Goal: Navigation & Orientation: Find specific page/section

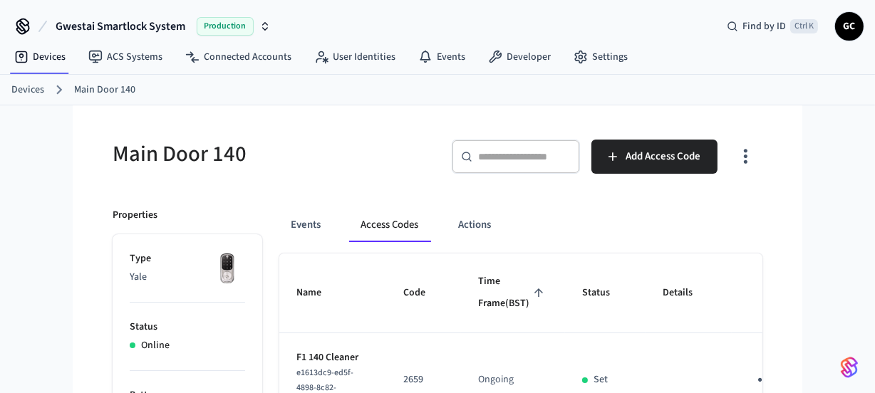
click at [519, 155] on input "text" at bounding box center [524, 157] width 93 height 14
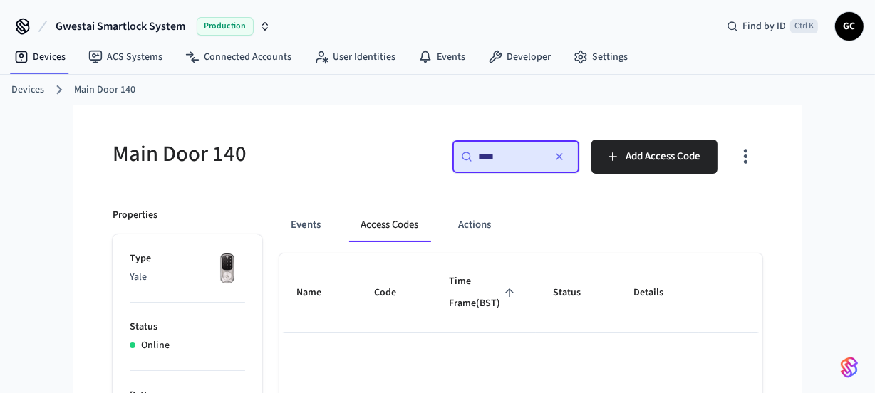
type input "****"
click at [25, 90] on link "Devices" at bounding box center [27, 90] width 33 height 15
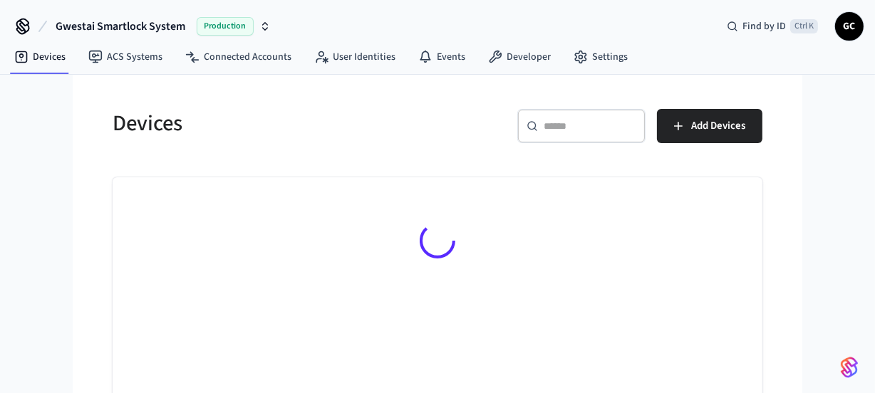
click at [586, 129] on input "text" at bounding box center [590, 126] width 93 height 14
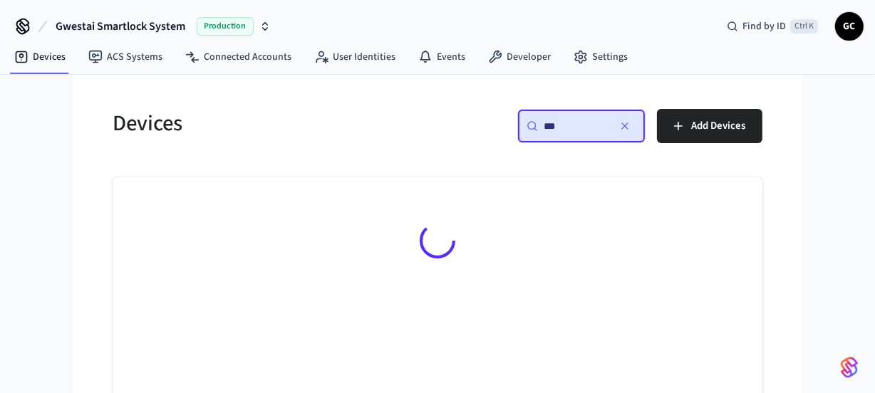
type input "**"
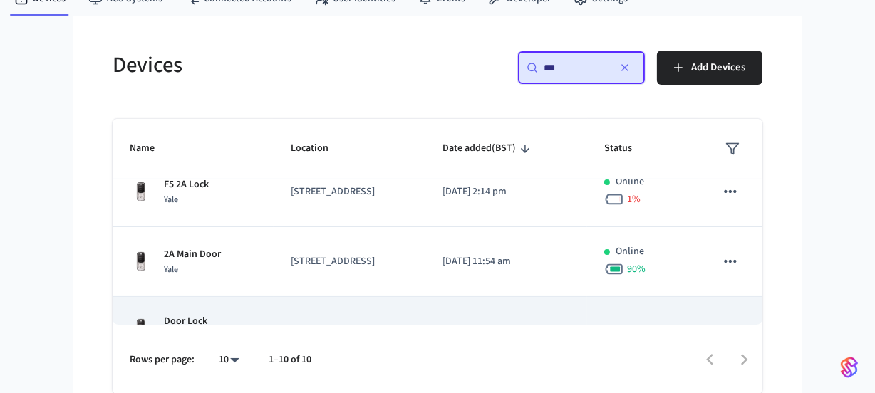
scroll to position [482, 0]
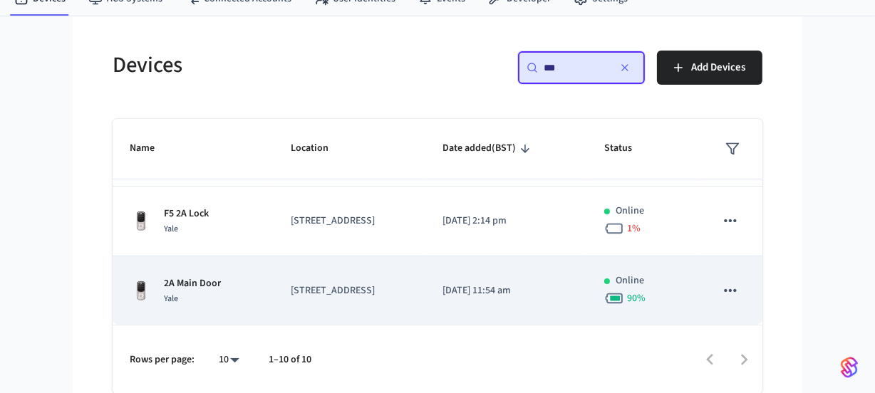
click at [204, 286] on p "2A Main Door" at bounding box center [192, 283] width 57 height 15
click at [212, 282] on p "2A Main Door" at bounding box center [192, 283] width 57 height 15
click at [321, 287] on p "[STREET_ADDRESS]" at bounding box center [350, 291] width 118 height 15
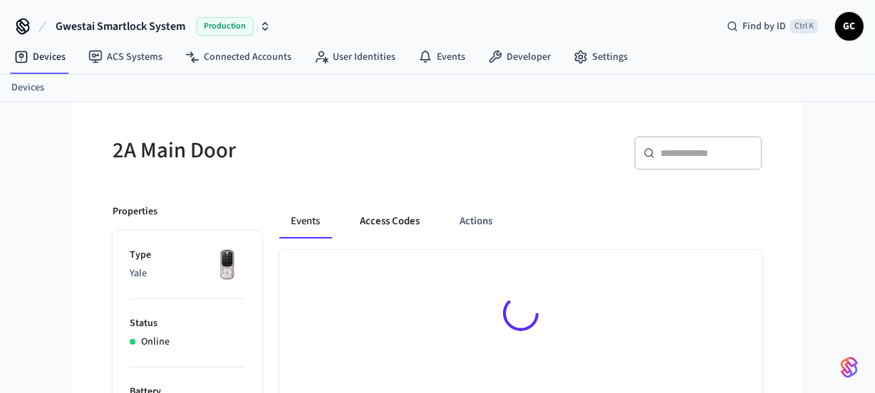
click at [383, 222] on button "Access Codes" at bounding box center [389, 221] width 83 height 34
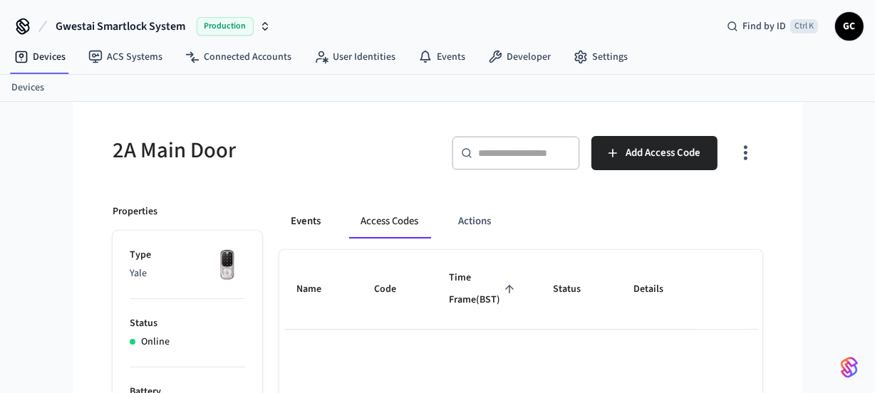
click at [314, 222] on button "Events" at bounding box center [305, 221] width 53 height 34
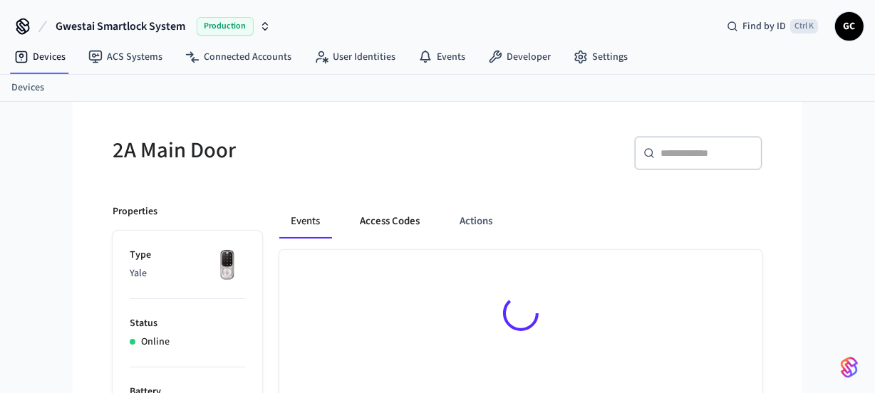
click at [396, 219] on button "Access Codes" at bounding box center [389, 221] width 83 height 34
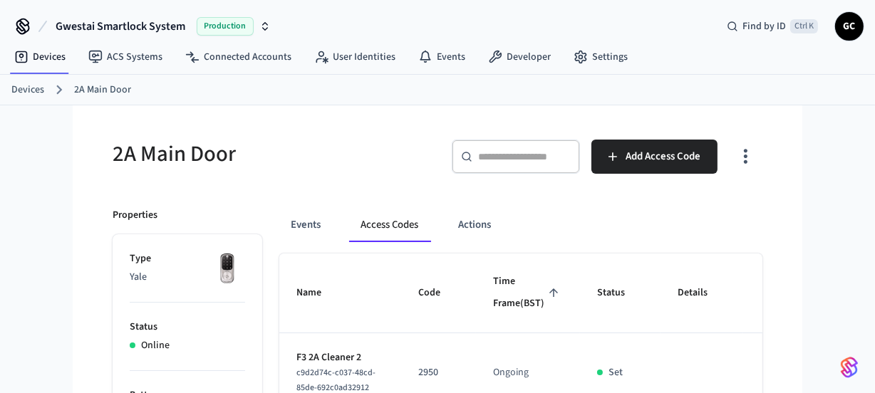
click at [32, 85] on link "Devices" at bounding box center [27, 90] width 33 height 15
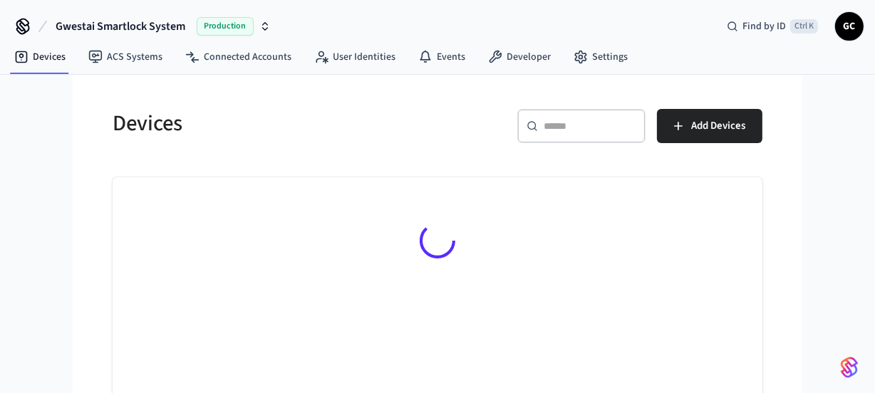
click at [564, 121] on input "text" at bounding box center [590, 126] width 93 height 14
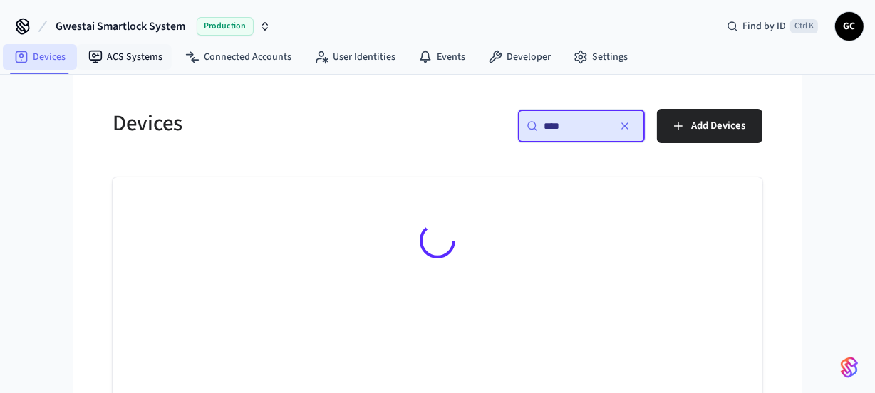
type input "****"
click at [38, 58] on link "Devices" at bounding box center [40, 57] width 74 height 26
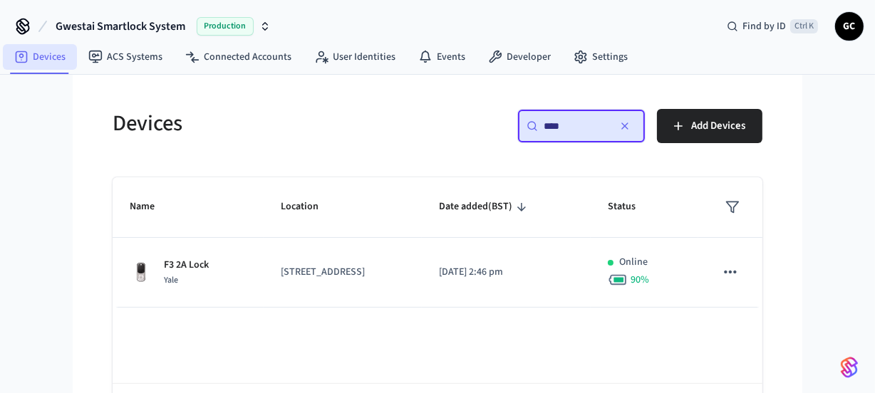
click at [3, 44] on link "Devices" at bounding box center [40, 57] width 74 height 26
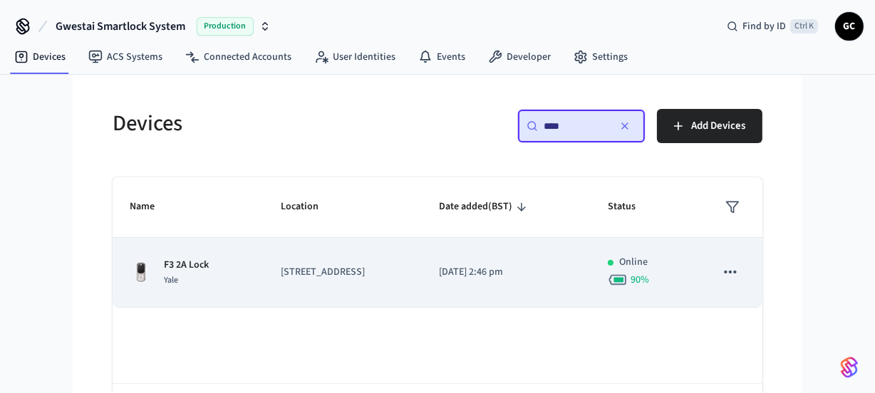
click at [308, 268] on p "[STREET_ADDRESS]" at bounding box center [343, 272] width 124 height 15
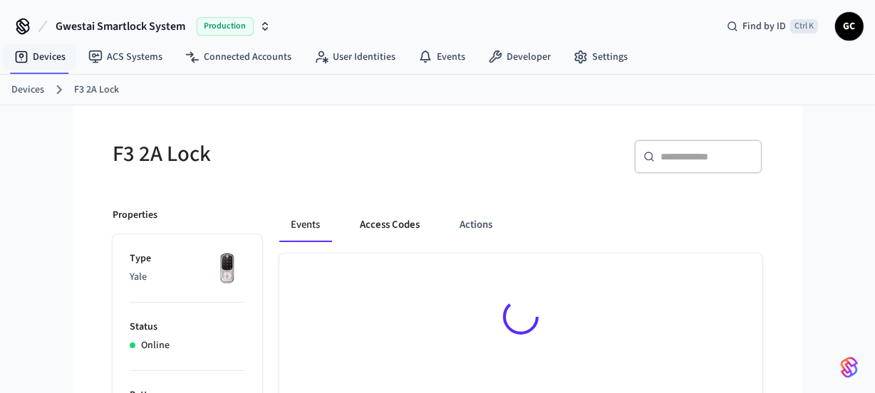
click at [400, 222] on button "Access Codes" at bounding box center [389, 225] width 83 height 34
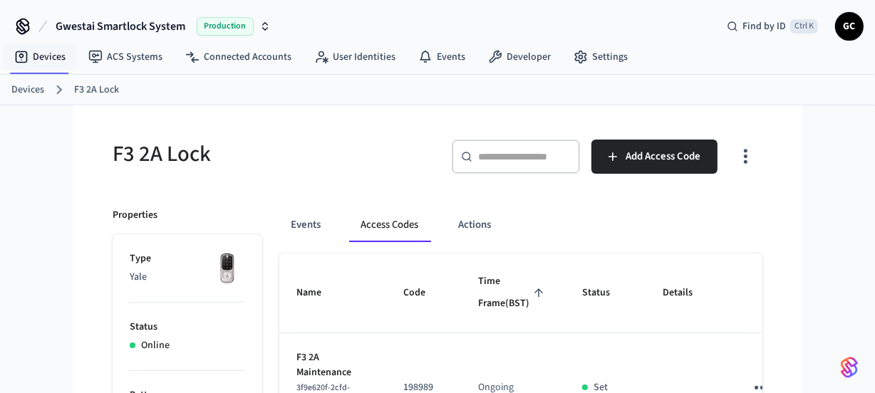
click at [18, 84] on link "Devices" at bounding box center [27, 90] width 33 height 15
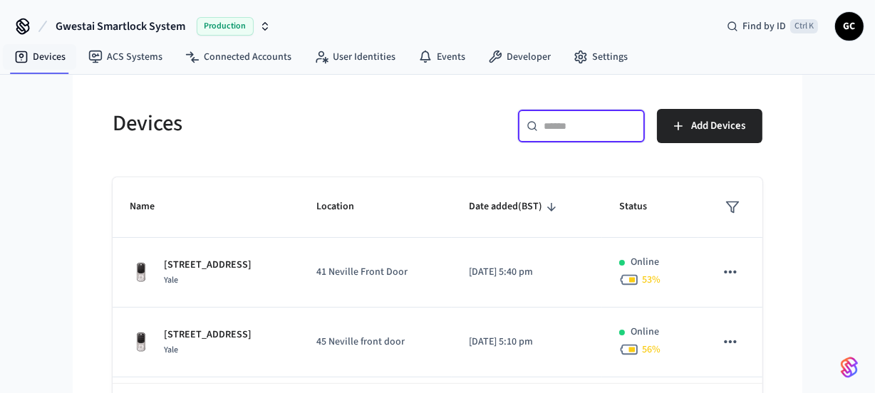
click at [566, 123] on input "text" at bounding box center [590, 126] width 93 height 14
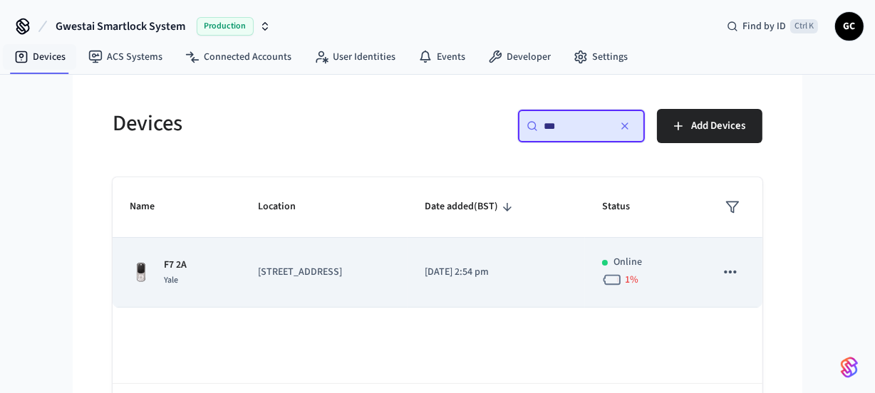
type input "**"
click at [167, 259] on p "F7 2A" at bounding box center [175, 265] width 23 height 15
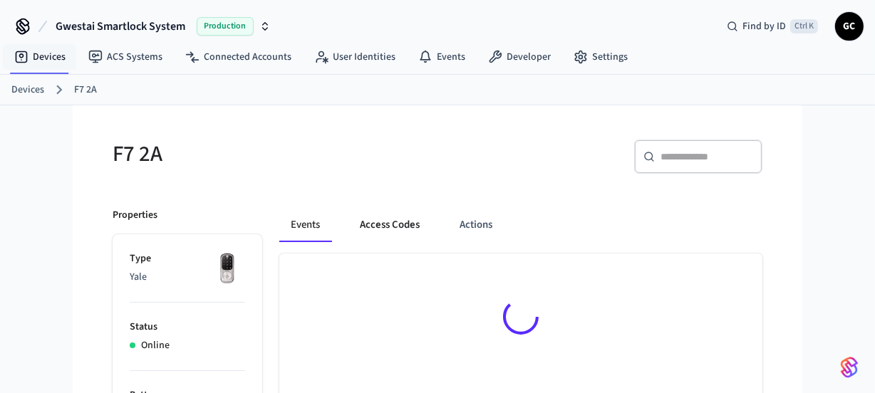
click at [363, 232] on button "Access Codes" at bounding box center [389, 225] width 83 height 34
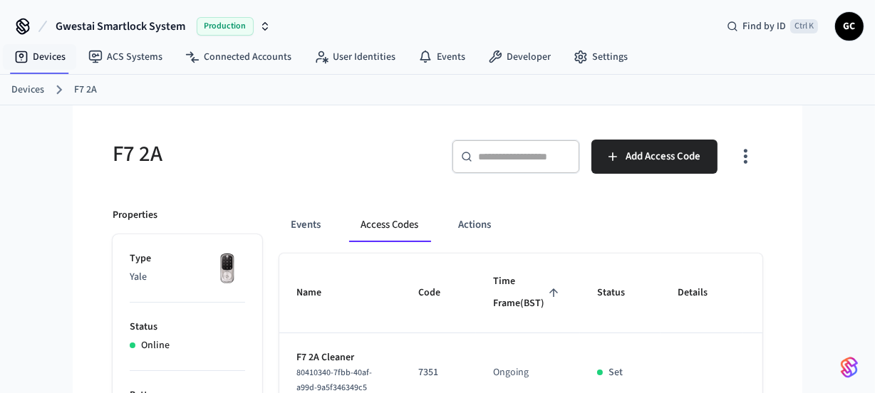
click at [26, 85] on link "Devices" at bounding box center [27, 90] width 33 height 15
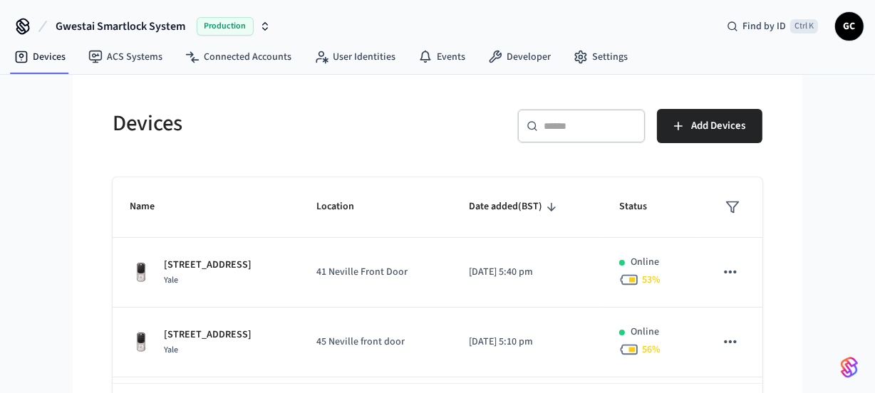
click at [562, 137] on div "​ ​" at bounding box center [581, 126] width 128 height 34
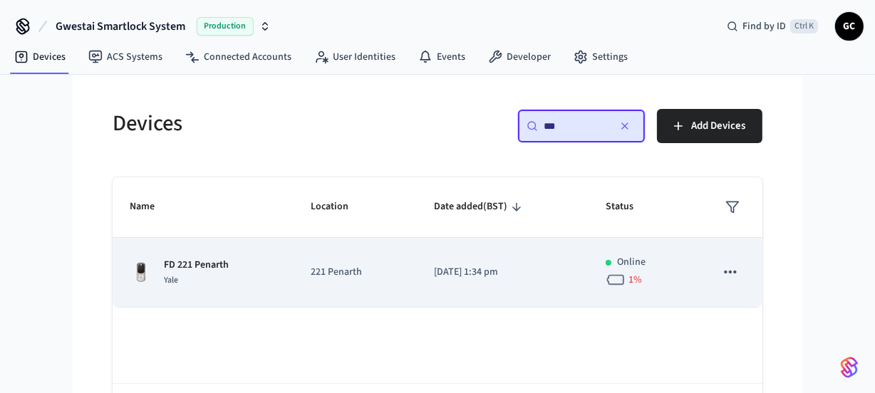
type input "**"
click at [172, 273] on div "Yale" at bounding box center [196, 280] width 65 height 15
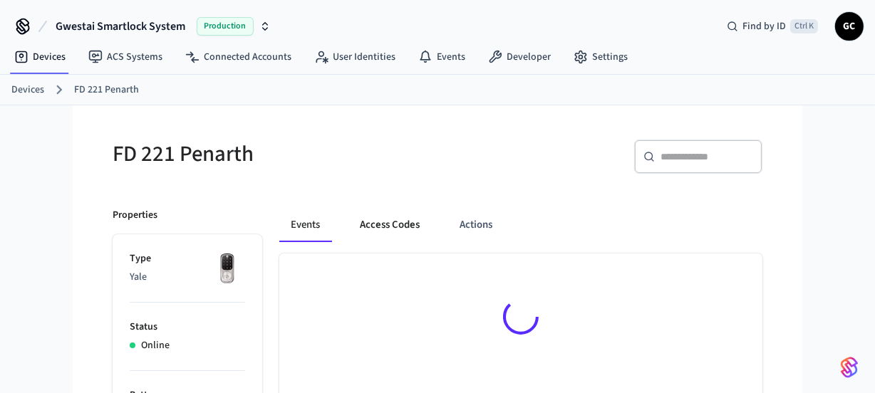
click at [401, 226] on button "Access Codes" at bounding box center [389, 225] width 83 height 34
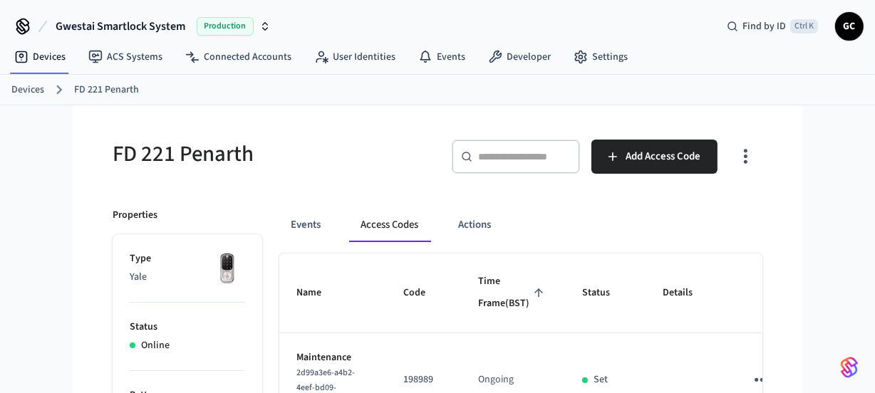
click at [21, 88] on link "Devices" at bounding box center [27, 90] width 33 height 15
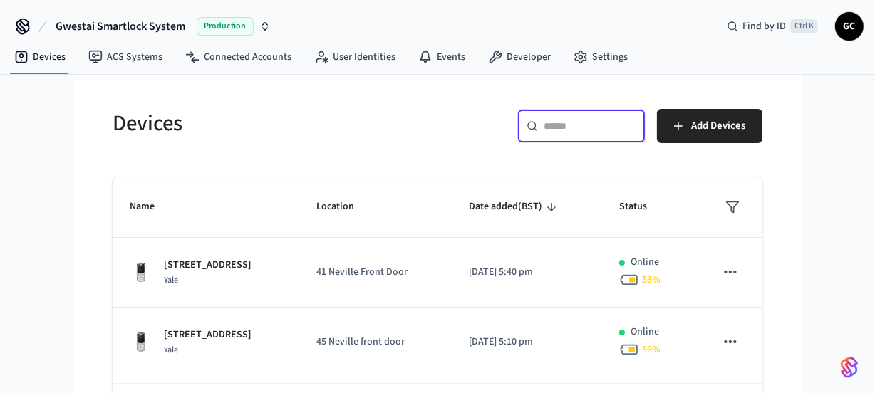
click at [595, 128] on input "text" at bounding box center [590, 126] width 93 height 14
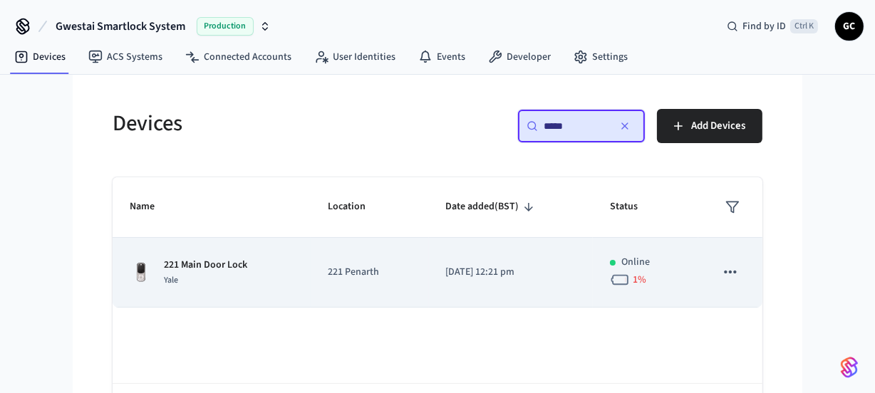
type input "*****"
click at [271, 269] on div "221 Main Door Lock Yale" at bounding box center [212, 273] width 164 height 30
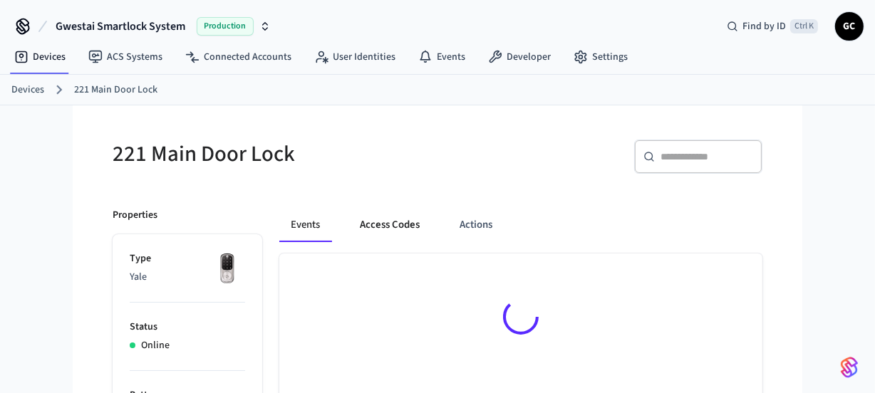
click at [389, 223] on button "Access Codes" at bounding box center [389, 225] width 83 height 34
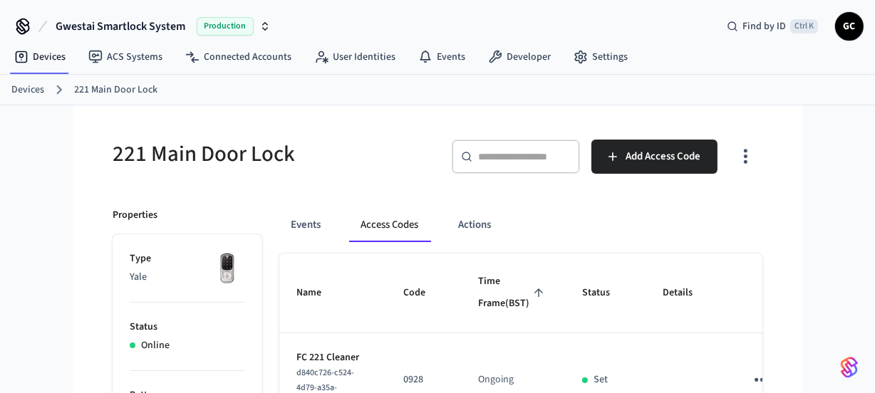
click at [24, 83] on link "Devices" at bounding box center [27, 90] width 33 height 15
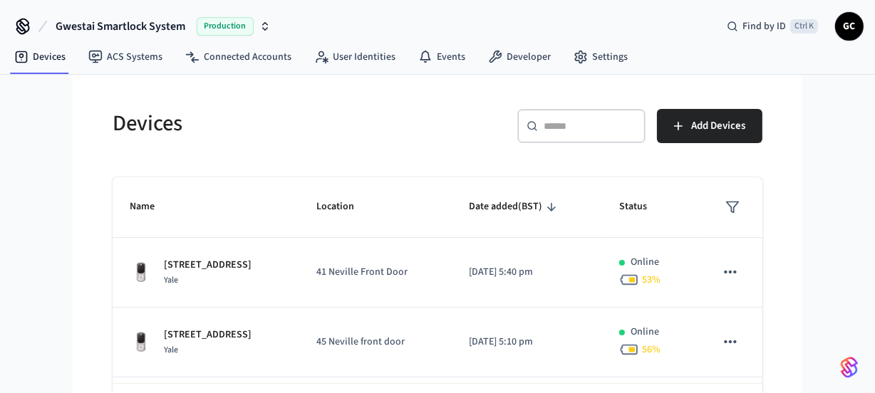
click at [570, 115] on div "​ ​" at bounding box center [581, 126] width 128 height 34
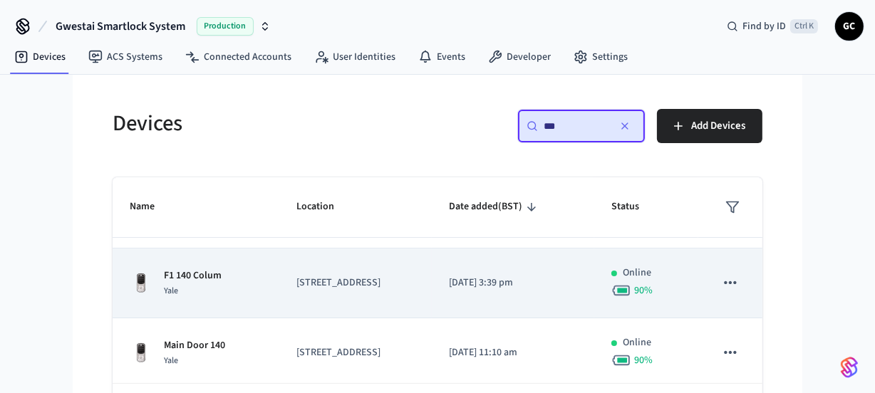
scroll to position [202, 0]
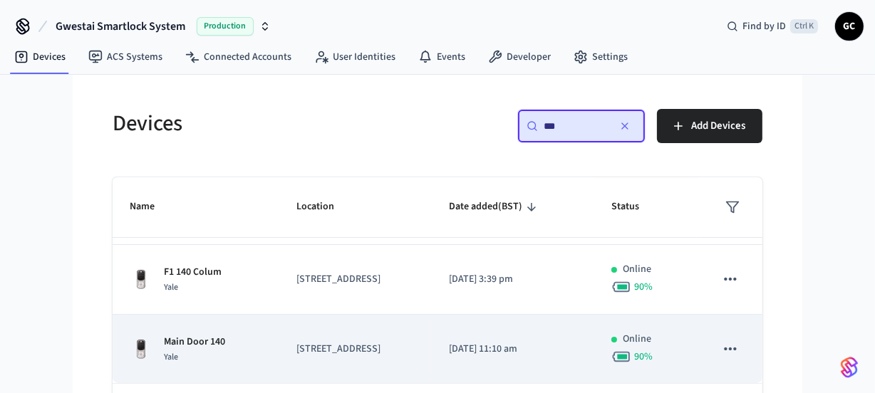
type input "***"
click at [204, 335] on p "Main Door 140" at bounding box center [194, 342] width 61 height 15
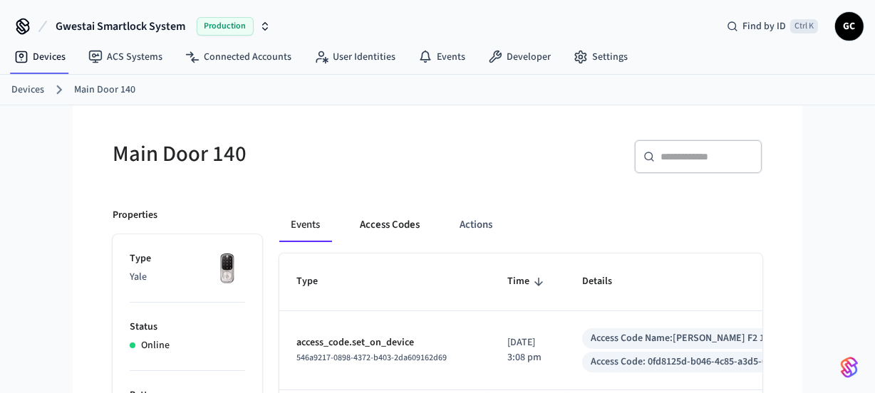
click at [387, 222] on button "Access Codes" at bounding box center [389, 225] width 83 height 34
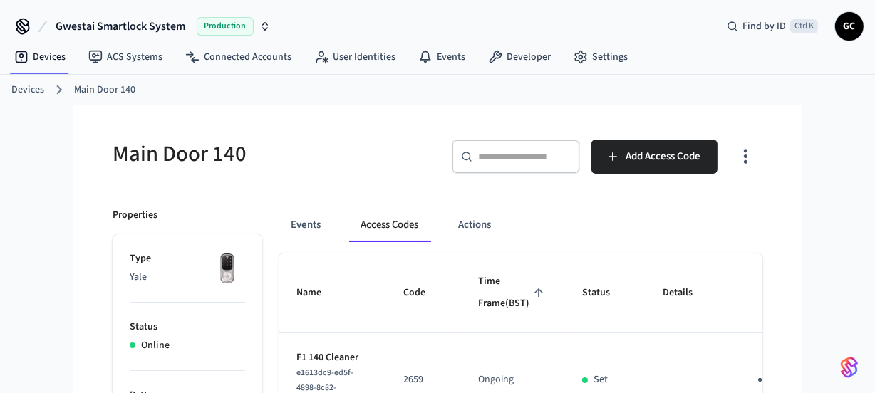
click at [39, 88] on link "Devices" at bounding box center [27, 90] width 33 height 15
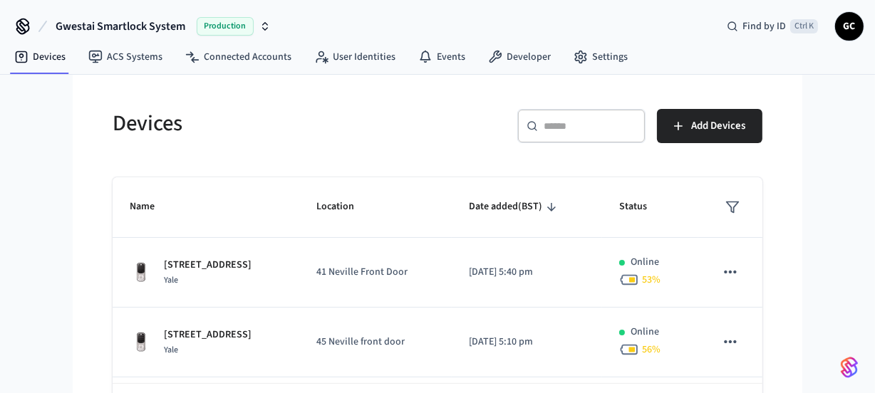
click at [573, 117] on div "​ ​" at bounding box center [581, 126] width 128 height 34
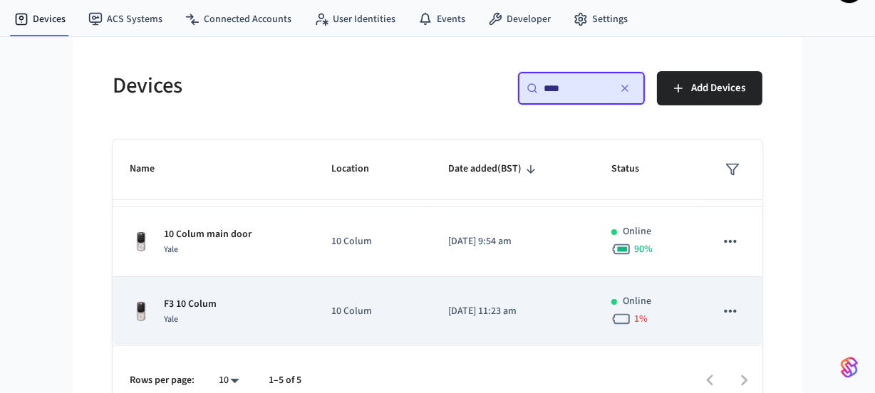
scroll to position [58, 0]
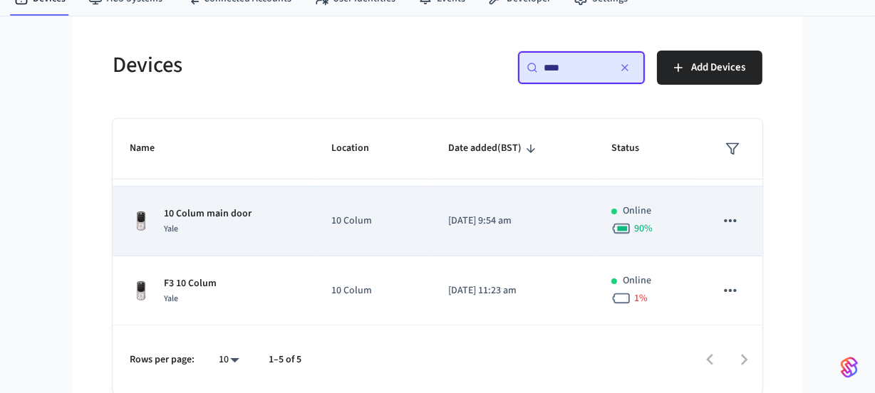
type input "****"
click at [205, 225] on div "Yale" at bounding box center [208, 229] width 88 height 15
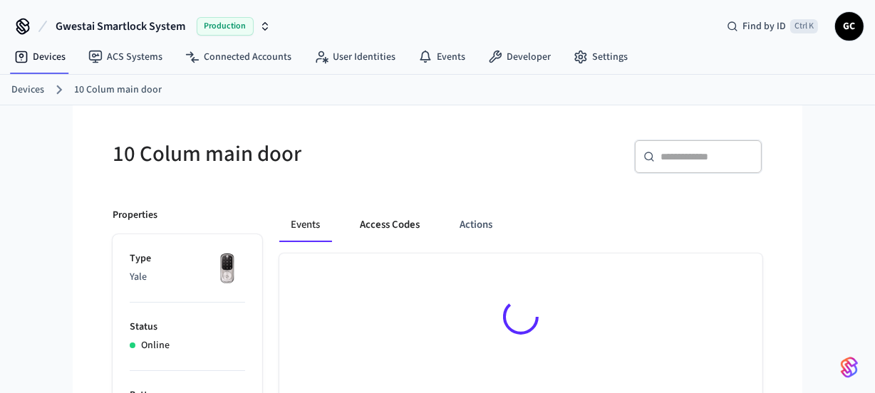
click at [399, 227] on button "Access Codes" at bounding box center [389, 225] width 83 height 34
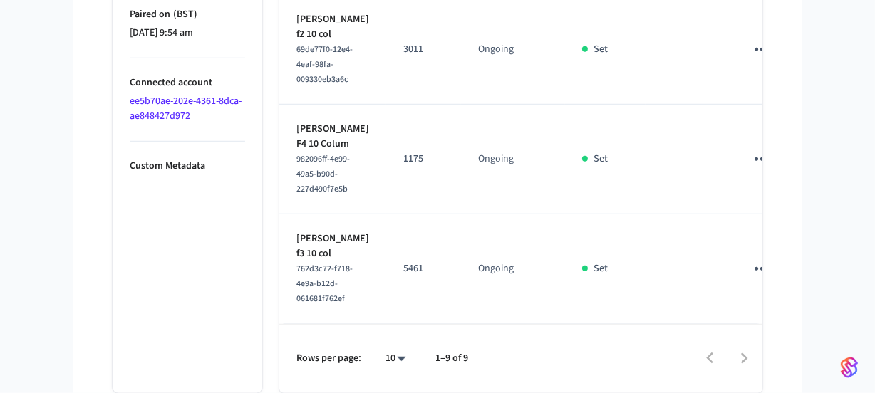
scroll to position [838, 0]
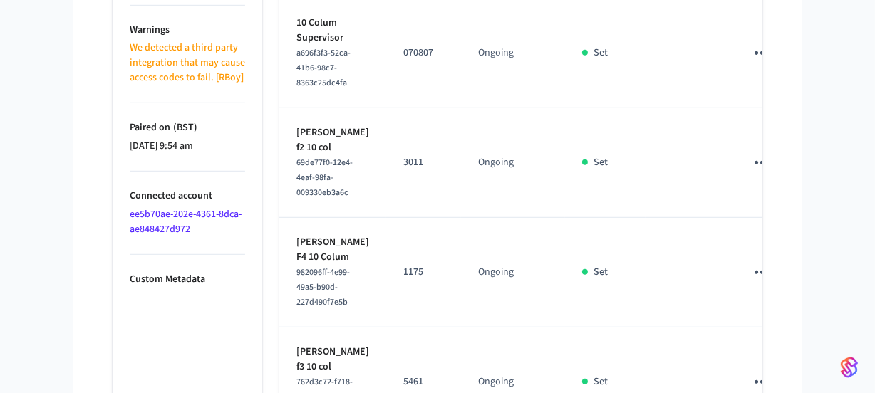
drag, startPoint x: 438, startPoint y: 221, endPoint x: 137, endPoint y: 341, distance: 324.5
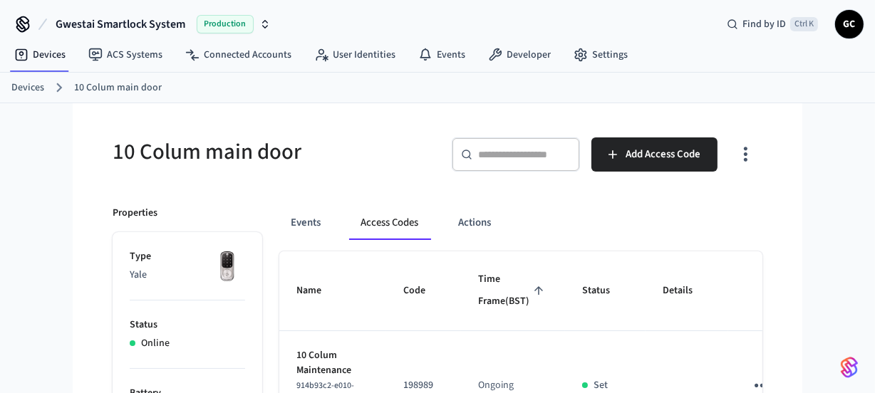
scroll to position [0, 0]
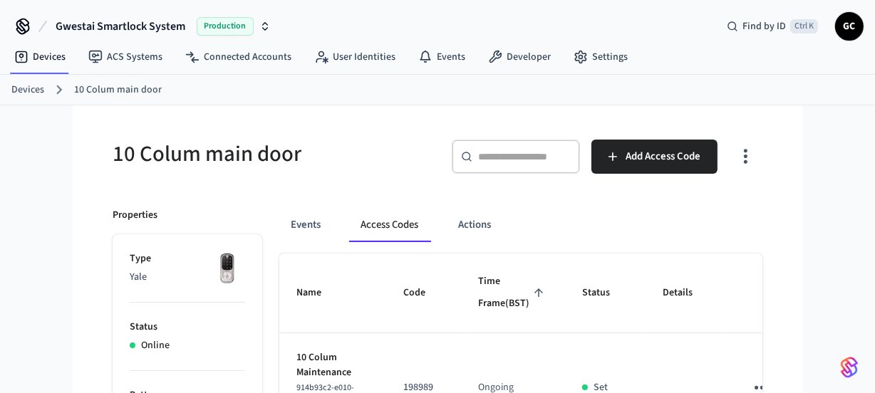
click at [36, 88] on link "Devices" at bounding box center [27, 90] width 33 height 15
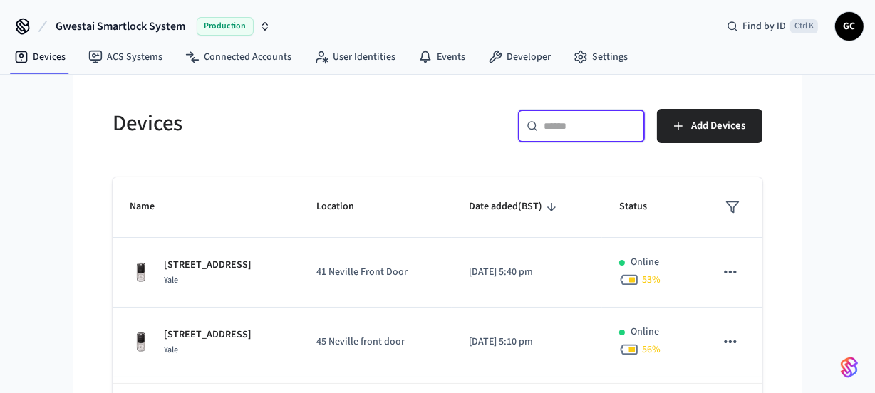
click at [554, 127] on input "text" at bounding box center [590, 126] width 93 height 14
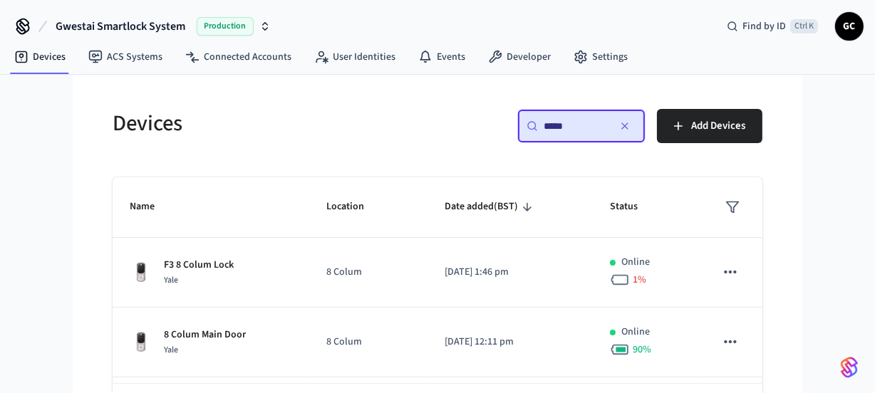
type input "*****"
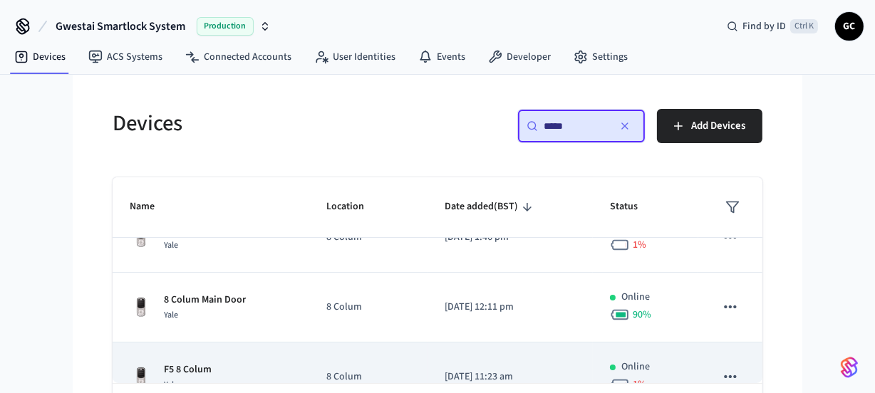
scroll to position [14, 0]
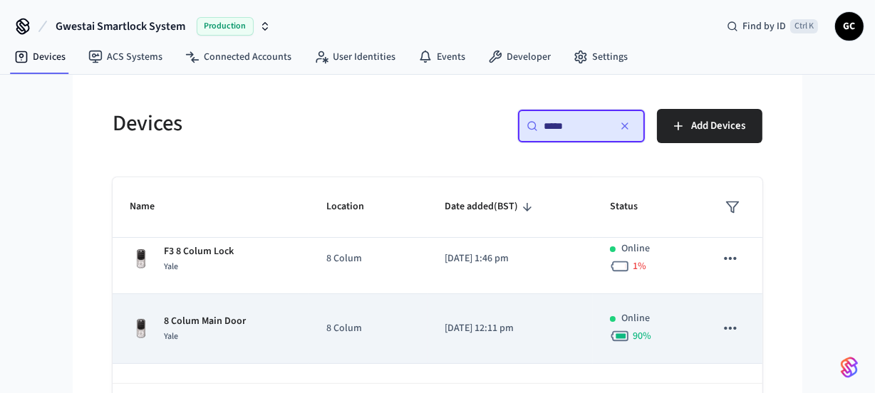
click at [234, 323] on p "8 Colum Main Door" at bounding box center [205, 321] width 82 height 15
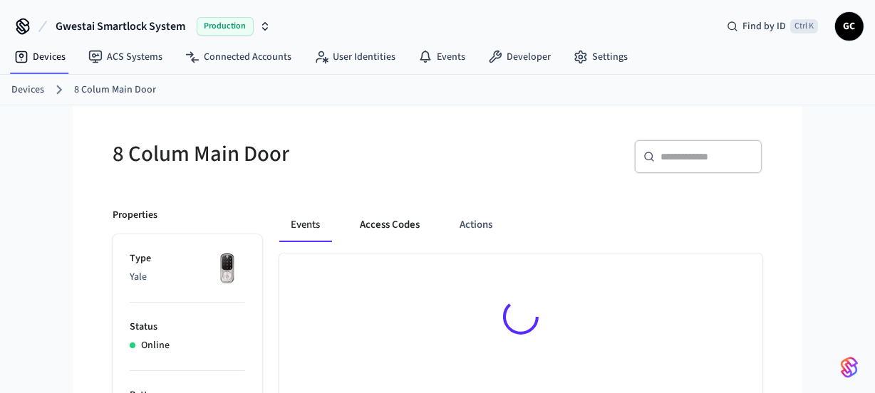
click at [400, 232] on button "Access Codes" at bounding box center [389, 225] width 83 height 34
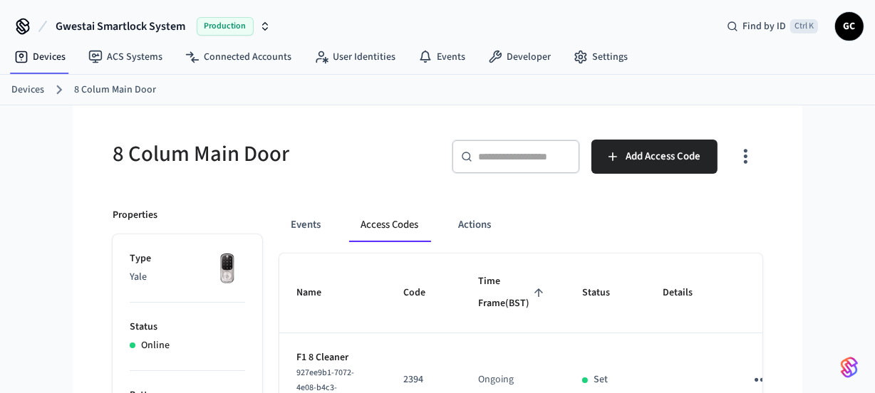
click at [28, 83] on link "Devices" at bounding box center [27, 90] width 33 height 15
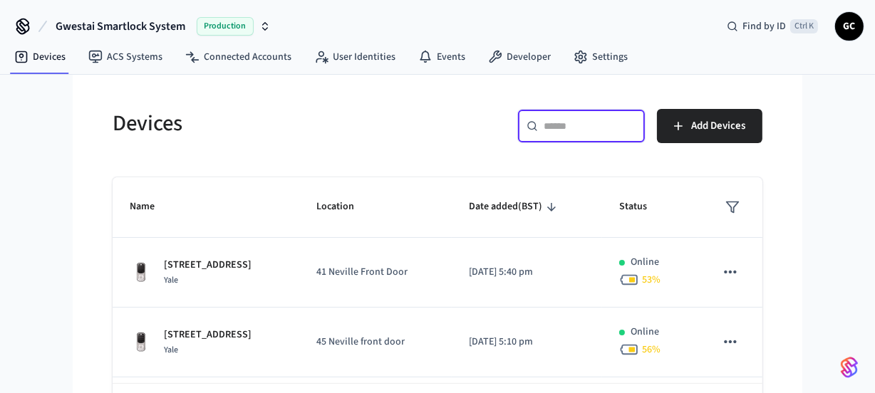
click at [585, 126] on input "text" at bounding box center [590, 126] width 93 height 14
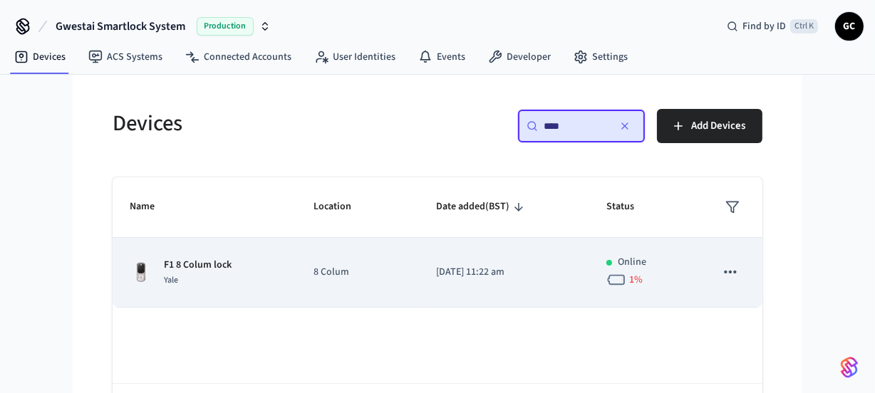
type input "****"
click at [199, 261] on p "F1 8 Colum lock" at bounding box center [198, 265] width 68 height 15
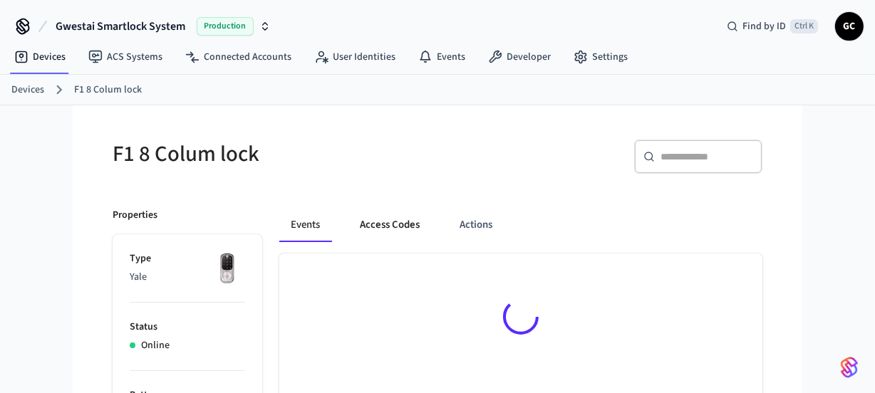
click at [375, 209] on button "Access Codes" at bounding box center [389, 225] width 83 height 34
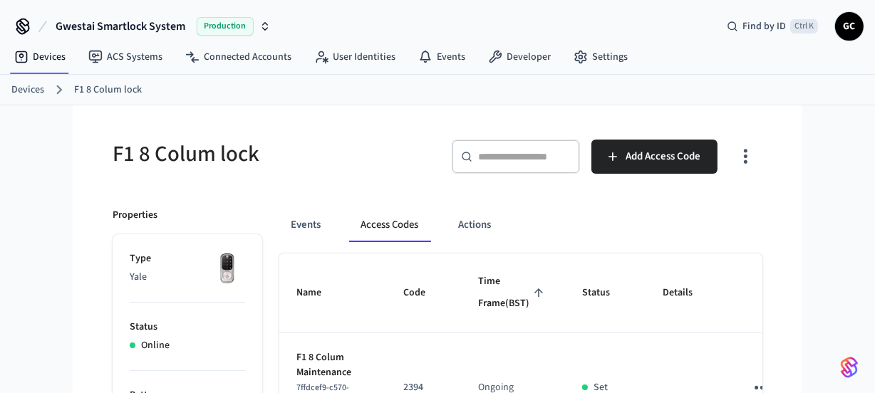
click at [379, 223] on button "Access Codes" at bounding box center [389, 225] width 81 height 34
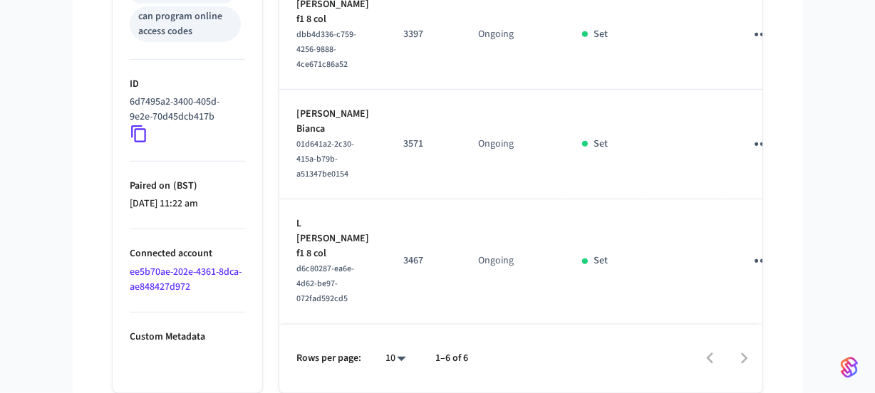
scroll to position [789, 0]
